Goal: Task Accomplishment & Management: Complete application form

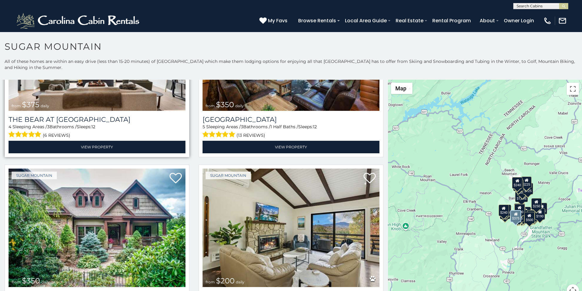
scroll to position [115, 0]
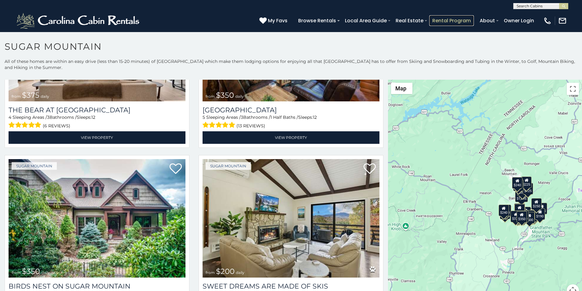
click at [469, 18] on link "Rental Program" at bounding box center [452, 20] width 45 height 11
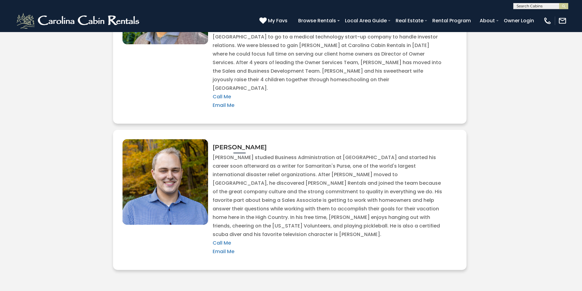
scroll to position [1328, 0]
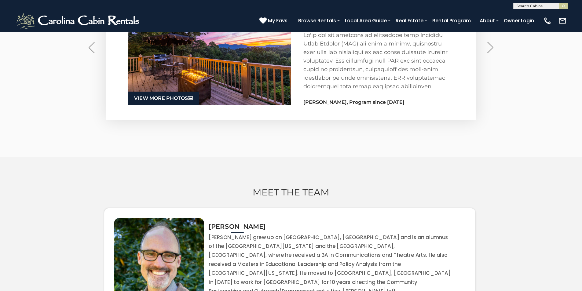
scroll to position [1009, 0]
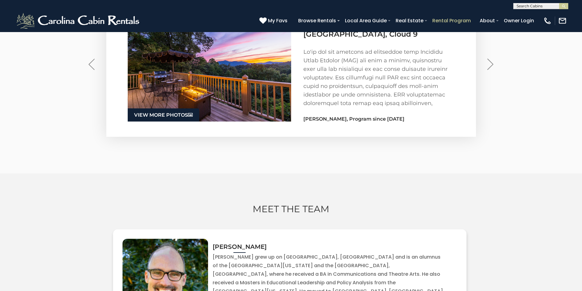
type input "**********"
click at [468, 17] on link "Rental Program" at bounding box center [452, 20] width 45 height 11
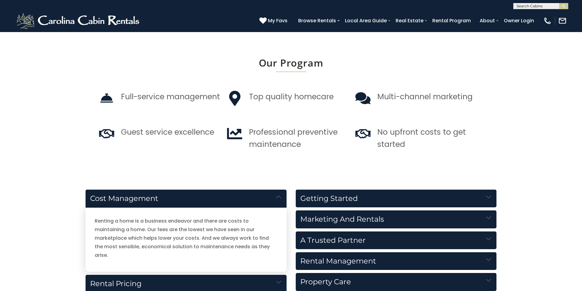
scroll to position [589, 0]
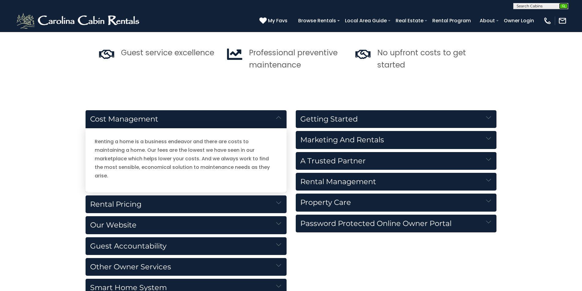
click at [563, 5] on img "submit" at bounding box center [564, 6] width 5 height 5
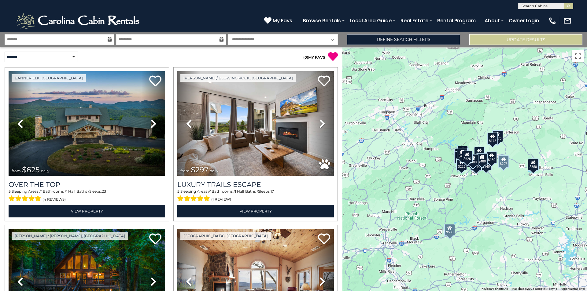
scroll to position [420, 0]
